Goal: Task Accomplishment & Management: Use online tool/utility

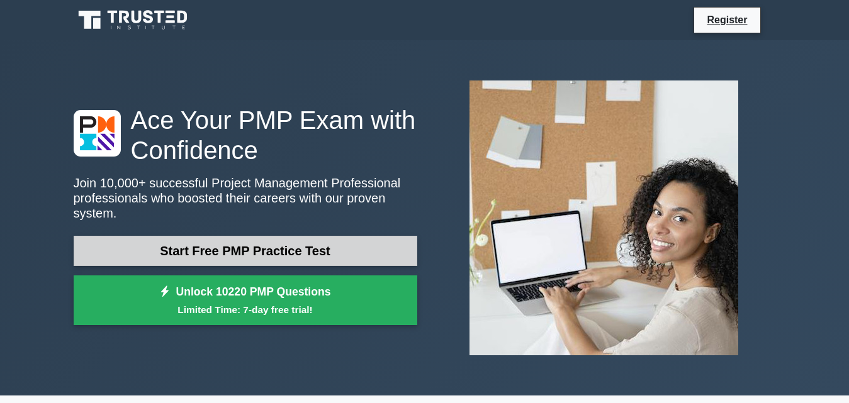
click at [353, 243] on link "Start Free PMP Practice Test" at bounding box center [245, 251] width 343 height 30
